Goal: Task Accomplishment & Management: Use online tool/utility

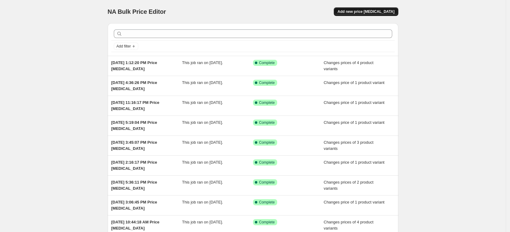
click at [379, 12] on span "Add new price [MEDICAL_DATA]" at bounding box center [365, 11] width 57 height 5
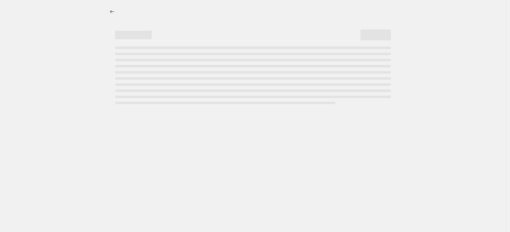
select select "percentage"
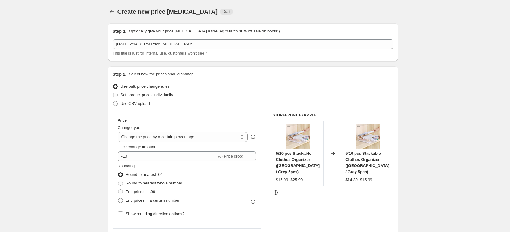
click at [172, 99] on div "Use CSV upload" at bounding box center [253, 103] width 281 height 9
click at [169, 96] on span "Set product prices individually" at bounding box center [147, 94] width 53 height 5
click at [113, 93] on input "Set product prices individually" at bounding box center [113, 92] width 0 height 0
radio input "true"
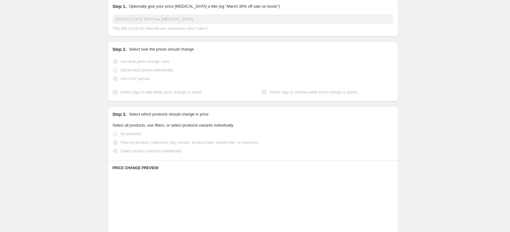
scroll to position [38, 0]
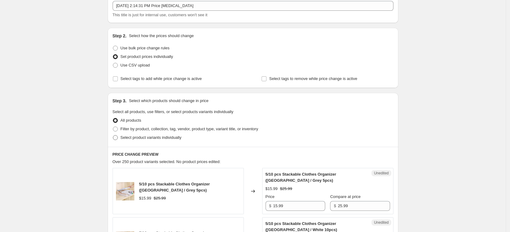
click at [162, 139] on span "Select product variants individually" at bounding box center [151, 137] width 61 height 5
click at [113, 135] on input "Select product variants individually" at bounding box center [113, 135] width 0 height 0
radio input "true"
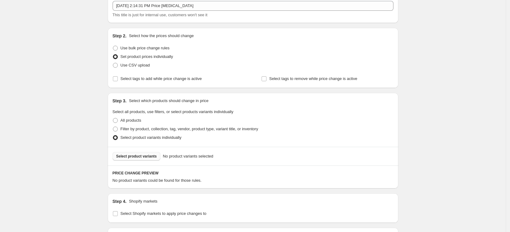
click at [152, 155] on span "Select product variants" at bounding box center [136, 156] width 41 height 5
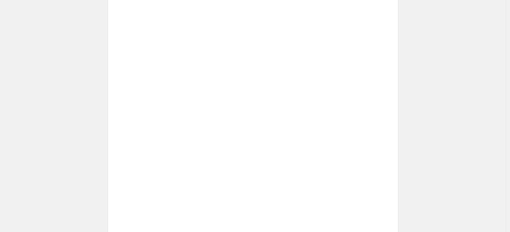
scroll to position [224, 0]
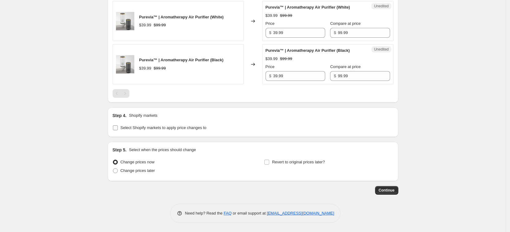
click at [150, 130] on span "Select Shopify markets to apply price changes to" at bounding box center [164, 128] width 86 height 6
click at [118, 130] on input "Select Shopify markets to apply price changes to" at bounding box center [115, 127] width 5 height 5
checkbox input "true"
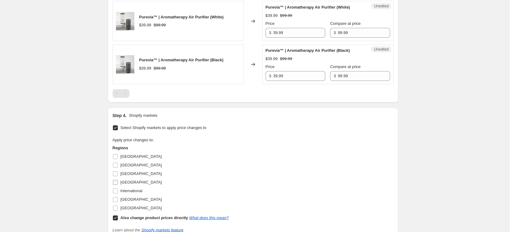
click at [134, 182] on span "[GEOGRAPHIC_DATA]" at bounding box center [141, 182] width 41 height 5
click at [118, 182] on input "[GEOGRAPHIC_DATA]" at bounding box center [115, 182] width 5 height 5
checkbox input "true"
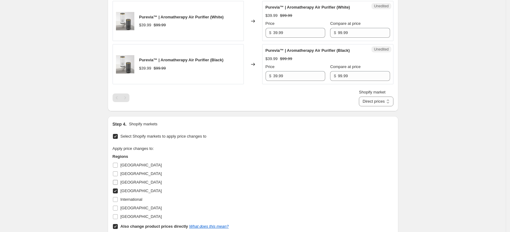
click at [130, 180] on span "[GEOGRAPHIC_DATA]" at bounding box center [141, 182] width 41 height 5
click at [118, 180] on input "[GEOGRAPHIC_DATA]" at bounding box center [115, 182] width 5 height 5
checkbox input "true"
click at [132, 206] on span "[GEOGRAPHIC_DATA]" at bounding box center [141, 207] width 41 height 5
click at [118, 206] on input "[GEOGRAPHIC_DATA]" at bounding box center [115, 207] width 5 height 5
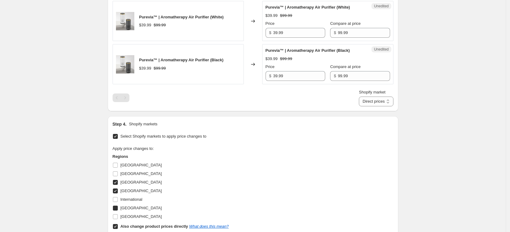
checkbox input "true"
click at [130, 214] on span "[GEOGRAPHIC_DATA]" at bounding box center [141, 216] width 41 height 5
click at [118, 214] on input "[GEOGRAPHIC_DATA]" at bounding box center [115, 216] width 5 height 5
checkbox input "true"
click at [132, 224] on b "Also change product prices directly" at bounding box center [155, 226] width 68 height 5
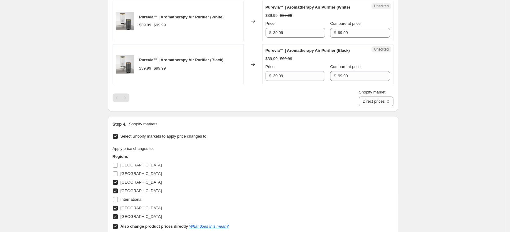
click at [118, 224] on input "Also change product prices directly What does this mean?" at bounding box center [115, 226] width 5 height 5
checkbox input "false"
select select "13152354545"
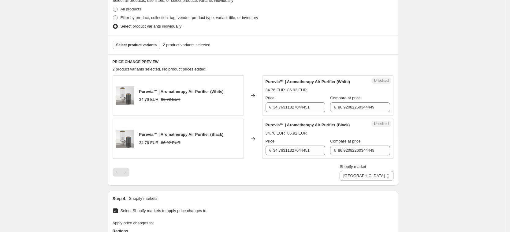
scroll to position [147, 0]
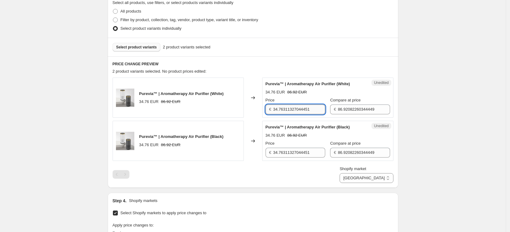
click at [295, 107] on input "34.76311327044451" at bounding box center [299, 109] width 52 height 10
type input "39.99"
click at [333, 114] on div "Unedited Purevia™ | Aromatherapy Air Purifier (White) 34.76 EUR 86.92 EUR Price…" at bounding box center [327, 97] width 131 height 40
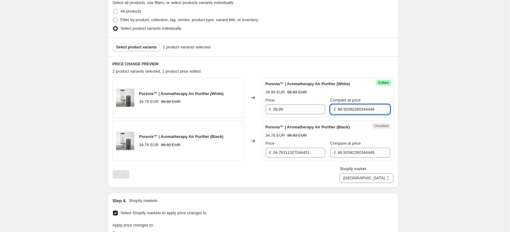
click at [338, 111] on input "86.92082260344449" at bounding box center [364, 109] width 52 height 10
click at [338, 110] on input "9.99" at bounding box center [364, 109] width 52 height 10
click at [338, 109] on input "9.99" at bounding box center [364, 109] width 52 height 10
type input "99.99"
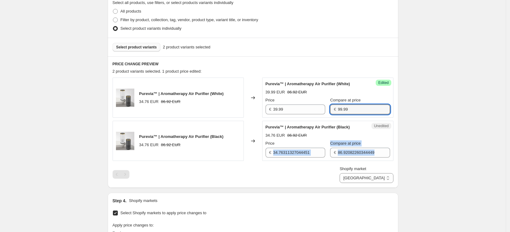
click at [295, 160] on div "Purevia™ | Aromatherapy Air Purifier (White) 34.76 EUR 86.92 EUR Changed to Suc…" at bounding box center [253, 129] width 281 height 105
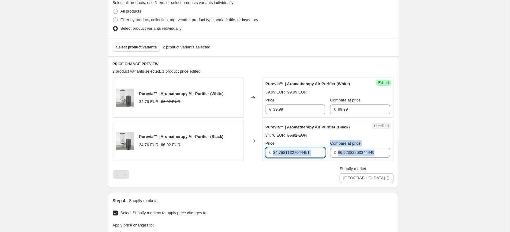
click at [298, 153] on input "34.76311327044451" at bounding box center [299, 152] width 52 height 10
type input "39.99"
click at [344, 147] on div "Compare at price € 86.92082260344449" at bounding box center [360, 148] width 60 height 17
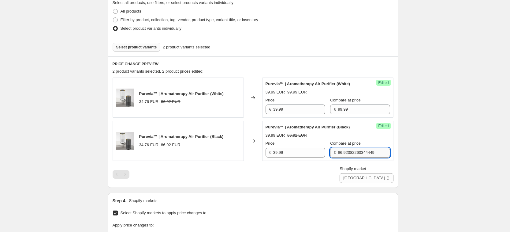
click at [344, 150] on input "86.92082260344449" at bounding box center [364, 152] width 52 height 10
type input "99.99"
click at [346, 174] on div "Shopify market [GEOGRAPHIC_DATA] [GEOGRAPHIC_DATA] [GEOGRAPHIC_DATA] [GEOGRAPHI…" at bounding box center [253, 174] width 281 height 17
click at [377, 179] on select "[GEOGRAPHIC_DATA] [GEOGRAPHIC_DATA] [GEOGRAPHIC_DATA] [GEOGRAPHIC_DATA]" at bounding box center [367, 178] width 54 height 10
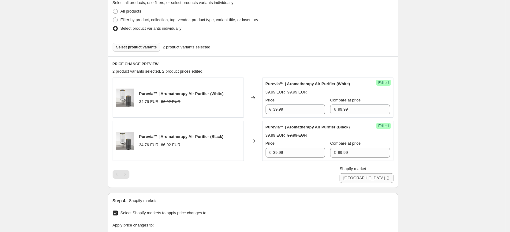
select select "13152321777"
click at [367, 183] on select "[GEOGRAPHIC_DATA] [GEOGRAPHIC_DATA] [GEOGRAPHIC_DATA] [GEOGRAPHIC_DATA]" at bounding box center [367, 178] width 54 height 10
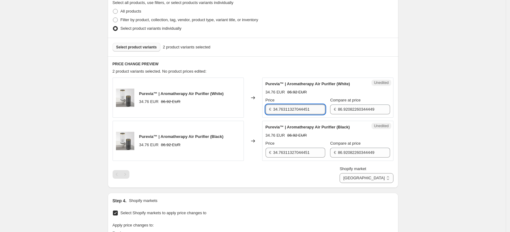
click at [281, 105] on input "34.76311327044451" at bounding box center [299, 109] width 52 height 10
type input "39.99"
click at [293, 161] on div "Purevia™ | Aromatherapy Air Purifier (White) 34.76 EUR 86.92 EUR Changed to Suc…" at bounding box center [253, 129] width 281 height 105
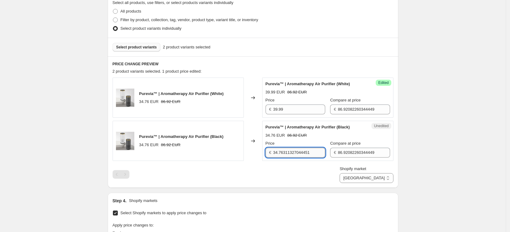
click at [297, 153] on input "34.76311327044451" at bounding box center [299, 152] width 52 height 10
type input "39.99"
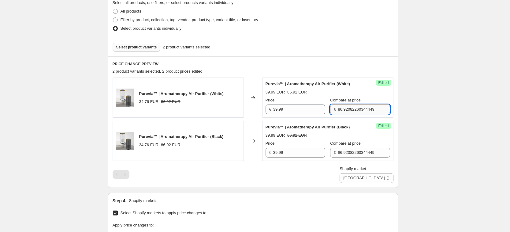
click at [339, 110] on input "86.92082260344449" at bounding box center [364, 109] width 52 height 10
click at [338, 109] on input "9.99" at bounding box center [364, 109] width 52 height 10
type input "99.99"
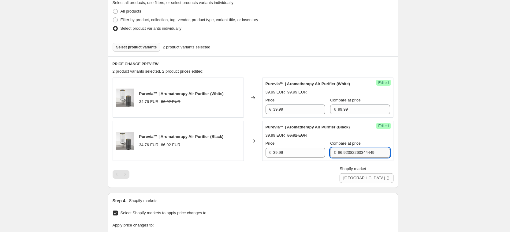
click at [339, 154] on input "86.92082260344449" at bounding box center [364, 152] width 52 height 10
type input "99.99"
click at [330, 171] on div "Shopify market [GEOGRAPHIC_DATA] [GEOGRAPHIC_DATA] [GEOGRAPHIC_DATA] [GEOGRAPHI…" at bounding box center [253, 174] width 281 height 17
drag, startPoint x: 378, startPoint y: 174, endPoint x: 382, endPoint y: 181, distance: 7.8
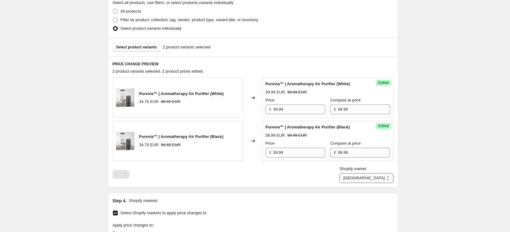
click at [378, 174] on select "[GEOGRAPHIC_DATA] [GEOGRAPHIC_DATA] [GEOGRAPHIC_DATA] [GEOGRAPHIC_DATA]" at bounding box center [367, 178] width 54 height 10
select select "7501644017"
click at [354, 183] on select "[GEOGRAPHIC_DATA] [GEOGRAPHIC_DATA] [GEOGRAPHIC_DATA] [GEOGRAPHIC_DATA]" at bounding box center [367, 178] width 54 height 10
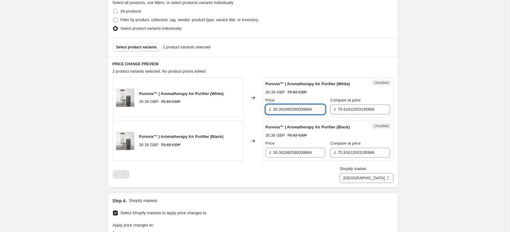
click at [296, 111] on input "30.361892590039684" at bounding box center [299, 109] width 52 height 10
click at [276, 109] on input "33.99" at bounding box center [299, 109] width 52 height 10
type input "33.99"
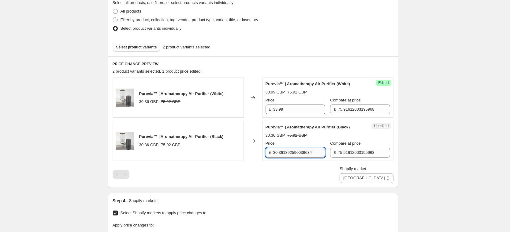
click at [300, 153] on input "30.361892590039684" at bounding box center [299, 152] width 52 height 10
paste input "3.99"
type input "33.99"
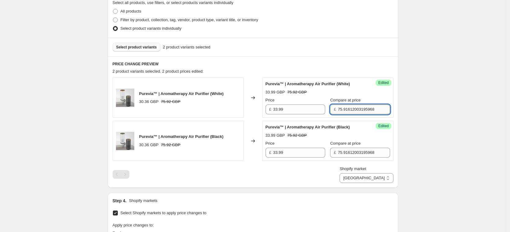
click at [363, 112] on input "75.91612003195968" at bounding box center [364, 109] width 52 height 10
click at [347, 110] on input "84.9" at bounding box center [364, 109] width 52 height 10
drag, startPoint x: 347, startPoint y: 110, endPoint x: 338, endPoint y: 112, distance: 9.6
click at [339, 112] on input "84.99" at bounding box center [364, 109] width 52 height 10
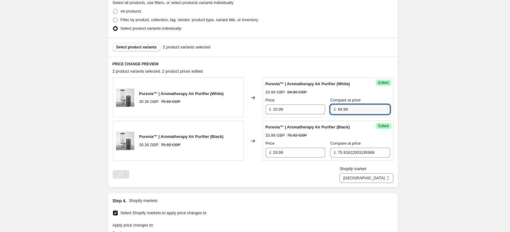
type input "84.99"
click at [334, 111] on span "£" at bounding box center [335, 109] width 2 height 5
click at [338, 106] on input "84.99" at bounding box center [364, 109] width 52 height 10
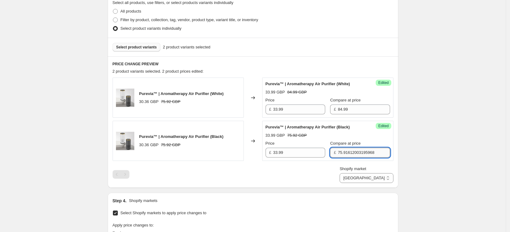
click at [355, 148] on input "75.91612003195968" at bounding box center [364, 152] width 52 height 10
paste input "84.99"
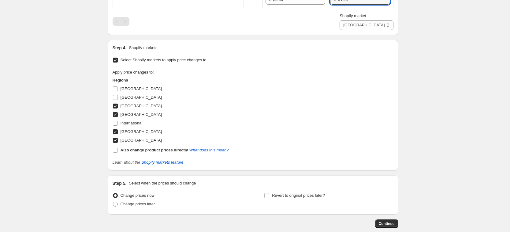
scroll to position [333, 0]
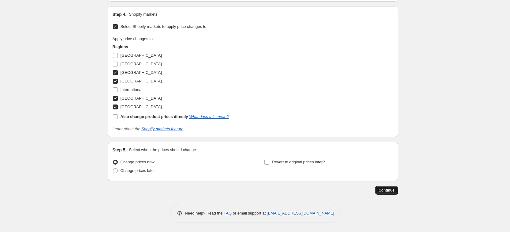
type input "84.99"
click at [394, 191] on span "Continue" at bounding box center [387, 190] width 16 height 5
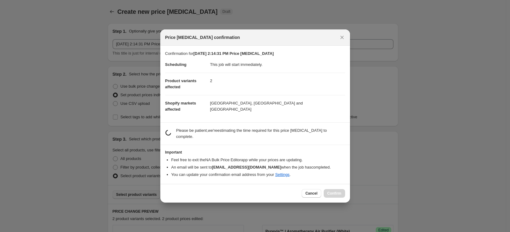
scroll to position [0, 0]
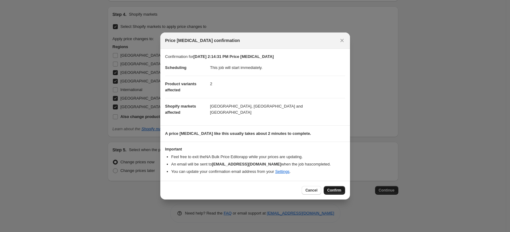
click at [333, 192] on span "Confirm" at bounding box center [334, 190] width 14 height 5
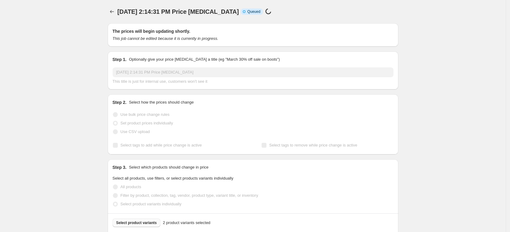
select select "7501644017"
